Goal: Transaction & Acquisition: Book appointment/travel/reservation

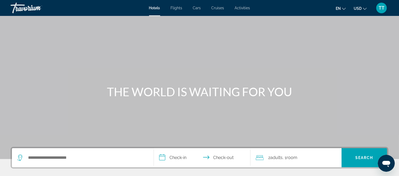
scroll to position [88, 0]
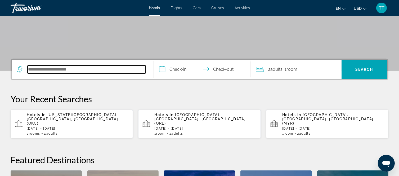
click at [64, 69] on input "Search hotel destination" at bounding box center [87, 69] width 118 height 8
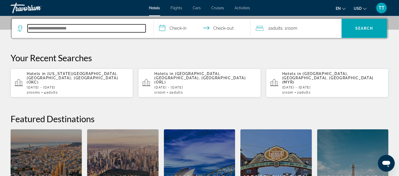
scroll to position [129, 0]
click at [68, 29] on input "Search hotel destination" at bounding box center [87, 28] width 118 height 8
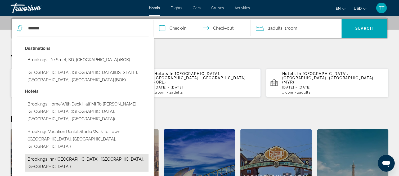
click at [40, 154] on button "Brookings Inn ([GEOGRAPHIC_DATA], [GEOGRAPHIC_DATA], [GEOGRAPHIC_DATA])" at bounding box center [87, 162] width 124 height 17
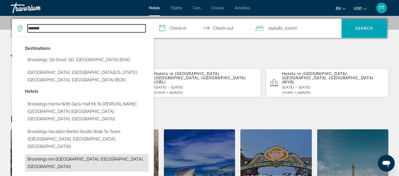
type input "**********"
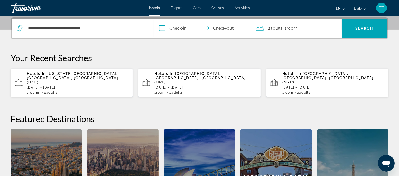
click at [178, 28] on input "**********" at bounding box center [203, 29] width 99 height 21
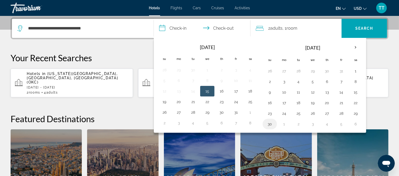
click at [271, 124] on button "30" at bounding box center [270, 123] width 8 height 7
click at [352, 47] on th "Next month" at bounding box center [356, 48] width 14 height 12
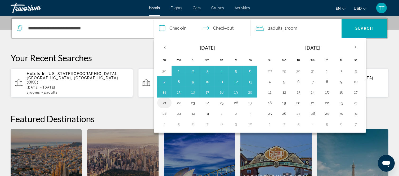
click at [164, 104] on button "21" at bounding box center [164, 102] width 8 height 7
type input "**********"
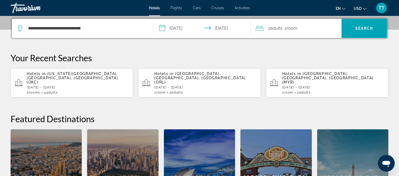
click at [300, 26] on div "2 Adult Adults , 1 Room rooms" at bounding box center [299, 28] width 86 height 7
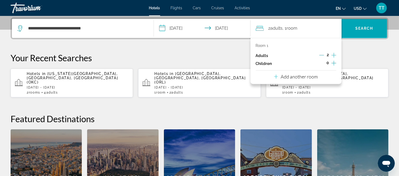
click at [322, 55] on icon "Decrement adults" at bounding box center [322, 55] width 5 height 5
click at [360, 27] on span "Search" at bounding box center [365, 28] width 18 height 4
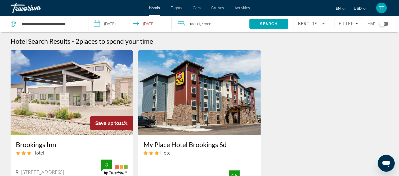
scroll to position [88, 0]
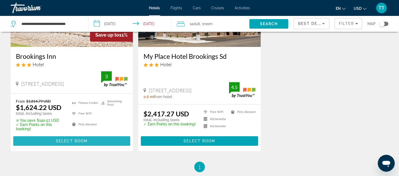
click at [83, 141] on span "Select Room" at bounding box center [72, 141] width 32 height 4
click at [0, 0] on div at bounding box center [0, 0] width 0 height 0
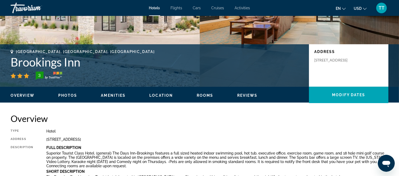
scroll to position [176, 0]
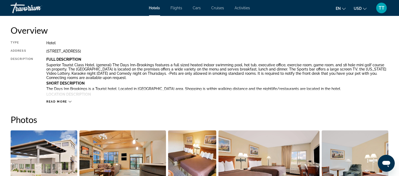
click at [60, 101] on span "Read more" at bounding box center [56, 101] width 21 height 3
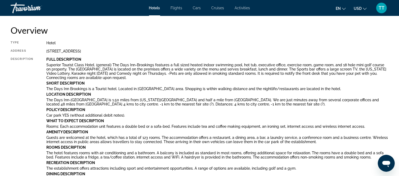
scroll to position [0, 0]
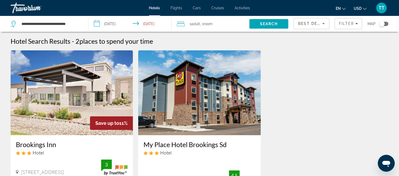
scroll to position [88, 0]
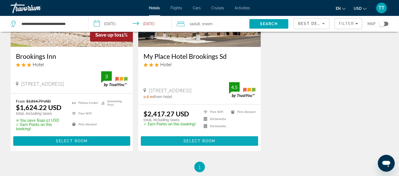
click at [195, 139] on span "Select Room" at bounding box center [200, 141] width 32 height 4
click at [0, 0] on div at bounding box center [0, 0] width 0 height 0
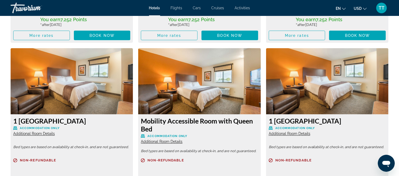
scroll to position [971, 0]
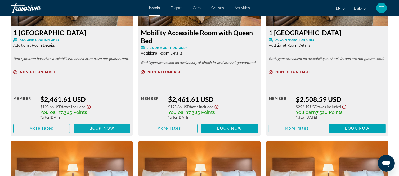
click at [101, 127] on span "Book now" at bounding box center [102, 128] width 25 height 4
click at [101, 127] on circle "Main content" at bounding box center [102, 128] width 10 height 10
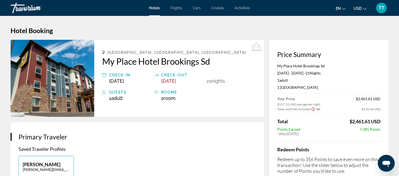
scroll to position [88, 0]
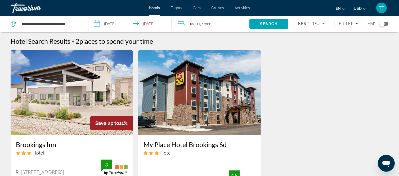
scroll to position [88, 0]
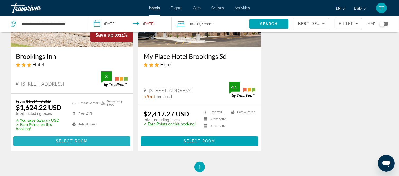
click at [75, 140] on span "Select Room" at bounding box center [72, 141] width 32 height 4
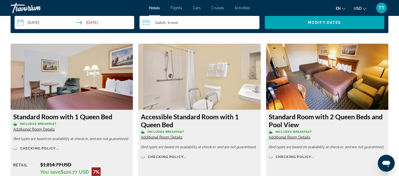
scroll to position [795, 0]
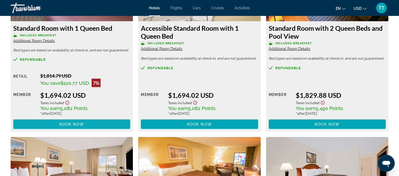
click at [101, 122] on span "Main content" at bounding box center [71, 124] width 117 height 13
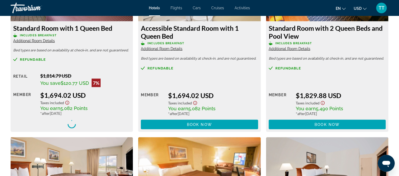
click at [101, 122] on div "Main content" at bounding box center [71, 124] width 117 height 10
